Goal: Task Accomplishment & Management: Manage account settings

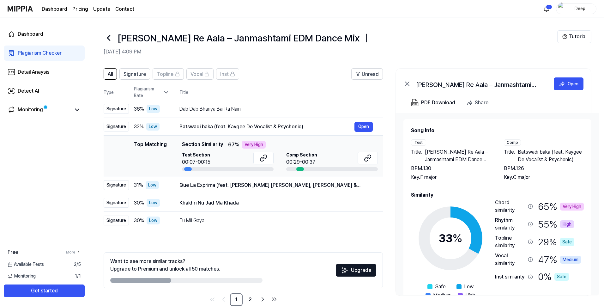
scroll to position [13, 0]
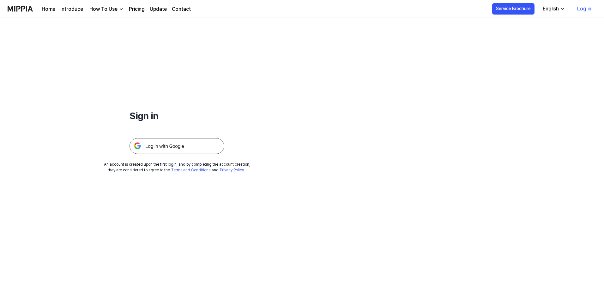
click at [583, 9] on link "Log in" at bounding box center [585, 9] width 24 height 18
click at [187, 144] on img at bounding box center [177, 146] width 95 height 16
